Goal: Information Seeking & Learning: Learn about a topic

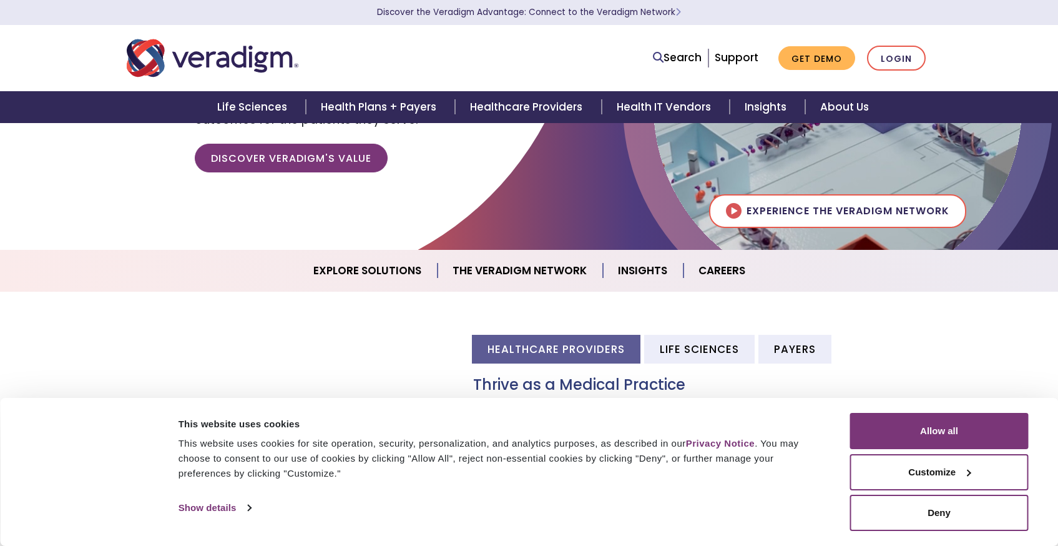
click at [0, 0] on link "eChart Integration and Analytics" at bounding box center [0, 0] width 0 height 0
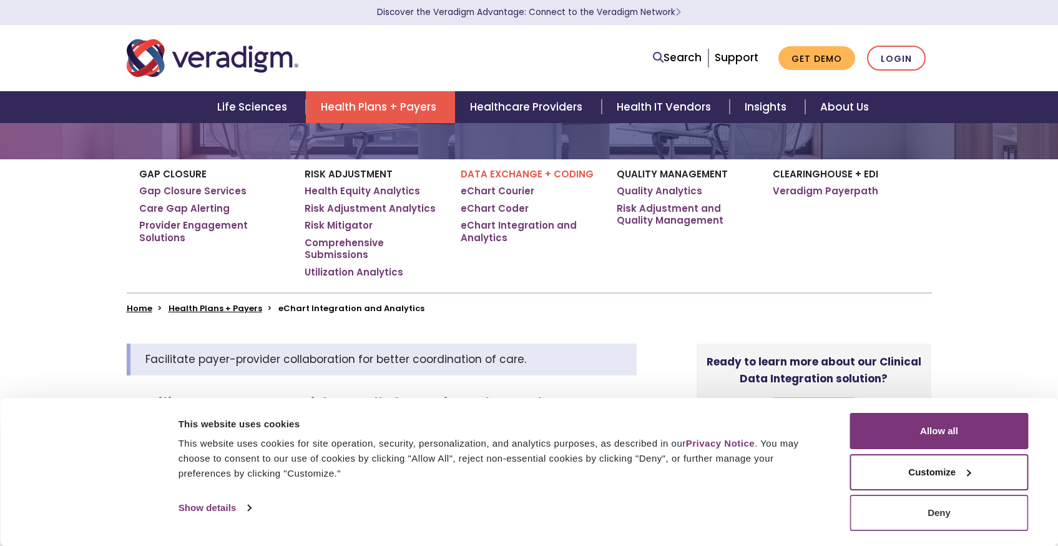
click at [988, 514] on button "Deny" at bounding box center [939, 512] width 179 height 36
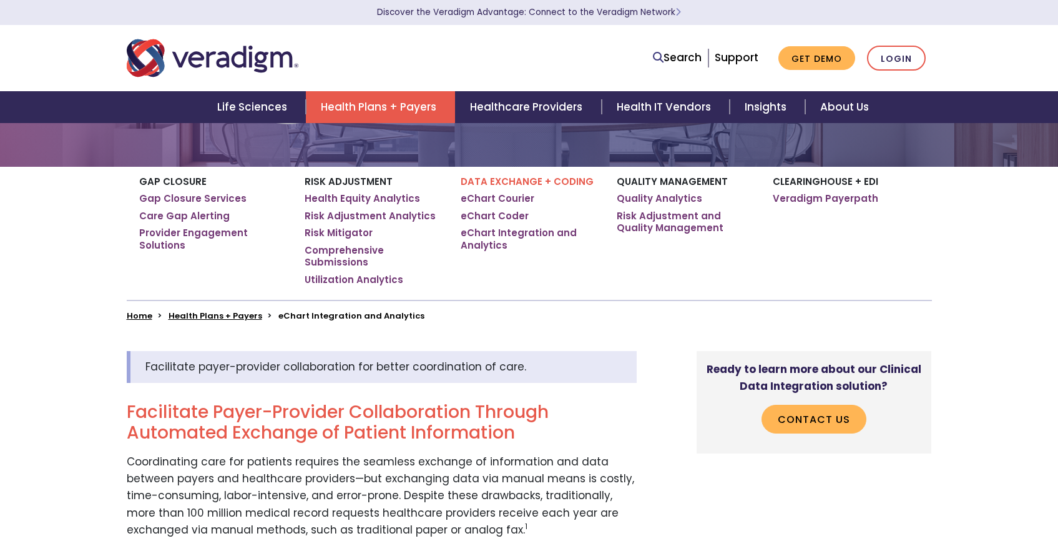
scroll to position [170, 0]
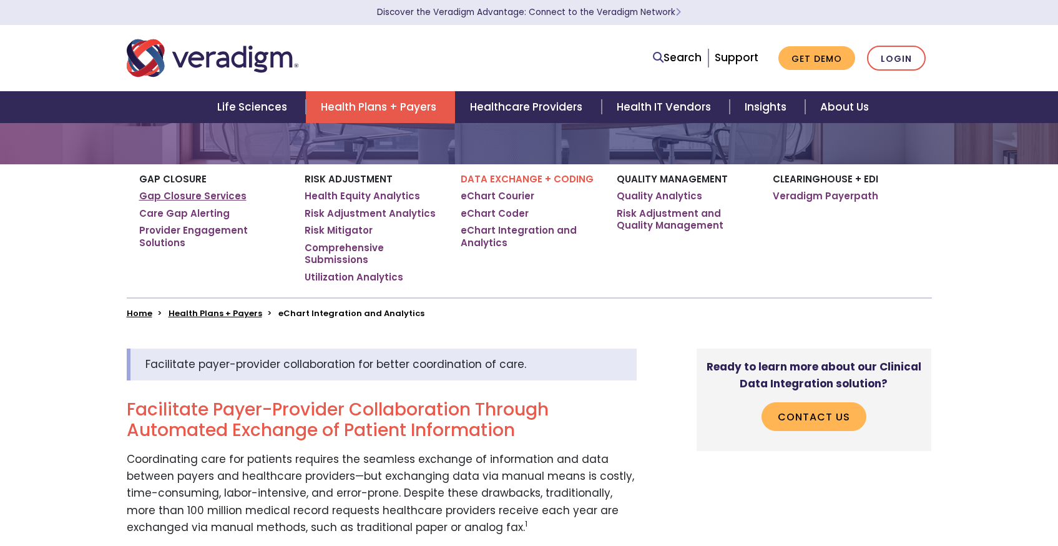
click at [237, 190] on link "Gap Closure Services" at bounding box center [192, 196] width 107 height 12
click at [225, 193] on link "Gap Closure Services" at bounding box center [192, 196] width 107 height 12
